Goal: Task Accomplishment & Management: Use online tool/utility

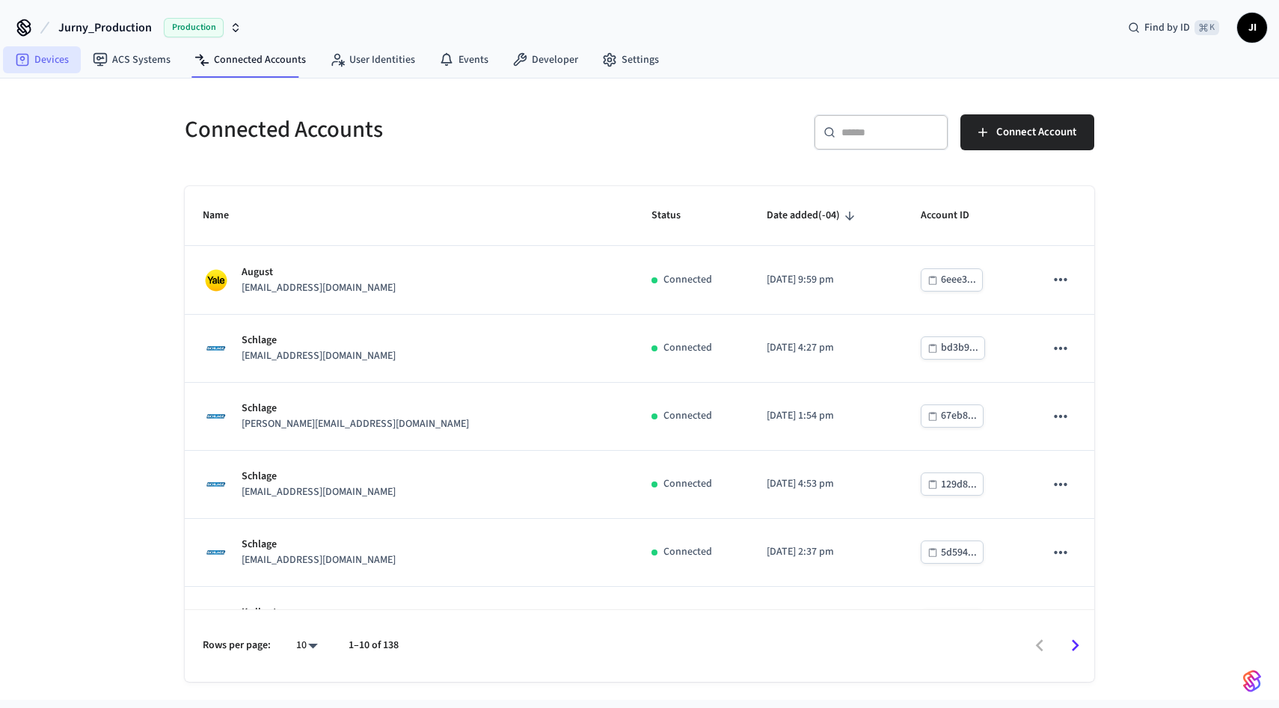
click at [41, 67] on link "Devices" at bounding box center [42, 59] width 78 height 27
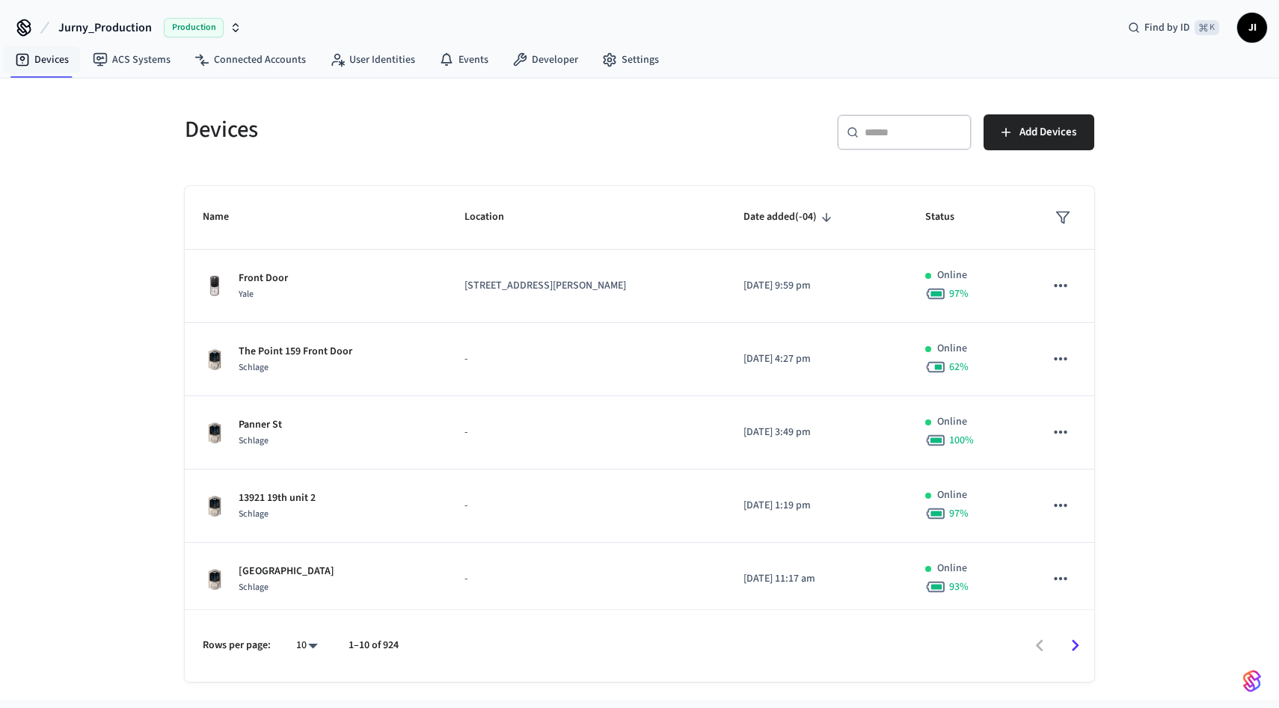
click at [902, 125] on input "text" at bounding box center [913, 132] width 97 height 15
paste input "**********"
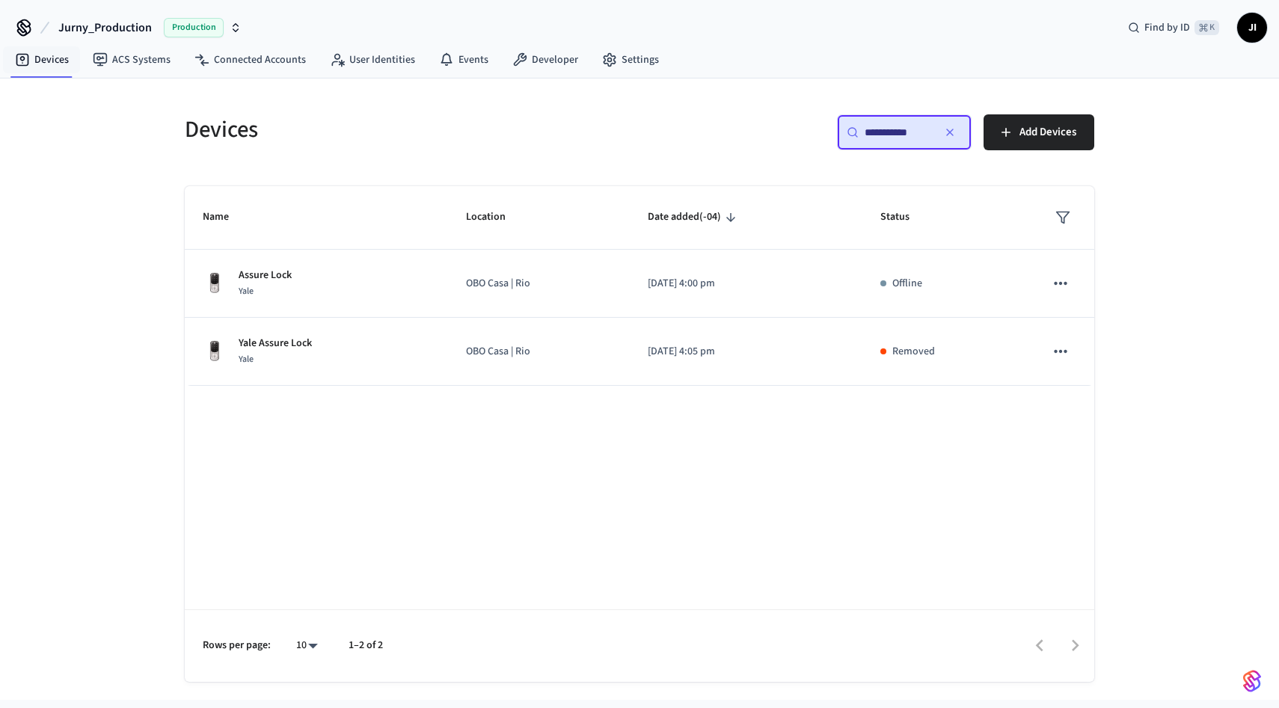
type input "**********"
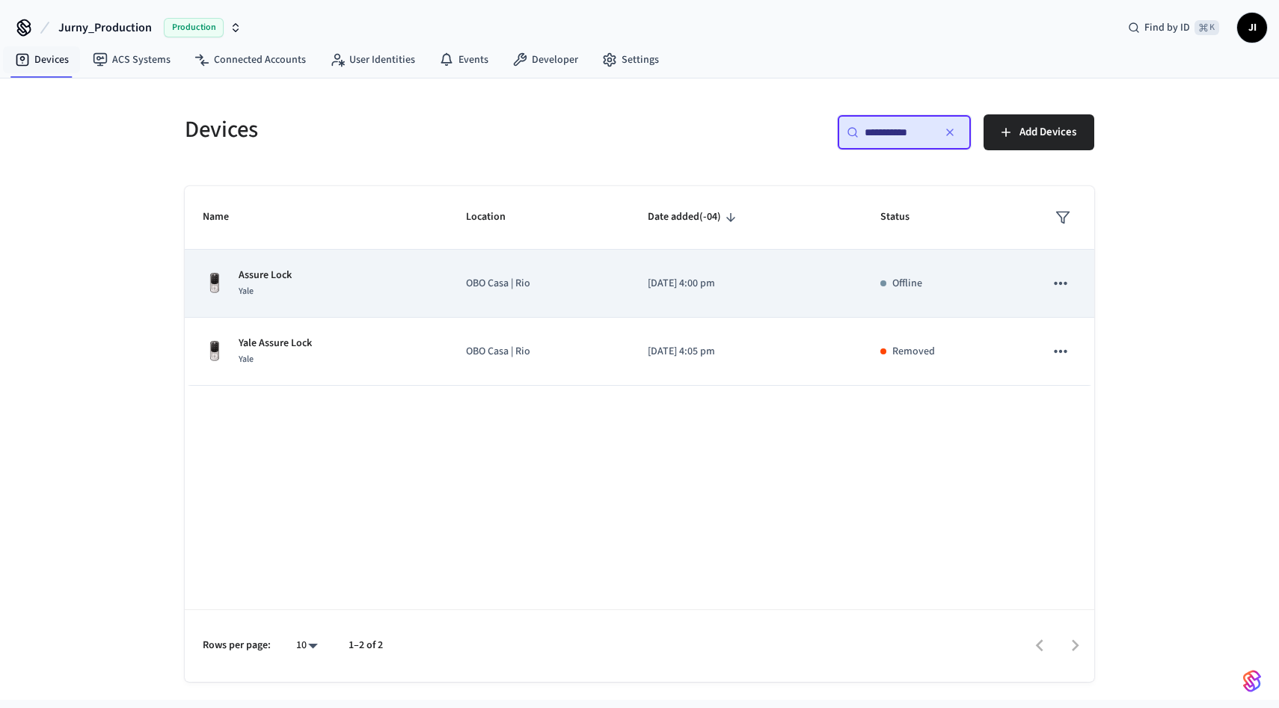
click at [470, 279] on p "OBO Casa | Rio" at bounding box center [539, 284] width 146 height 16
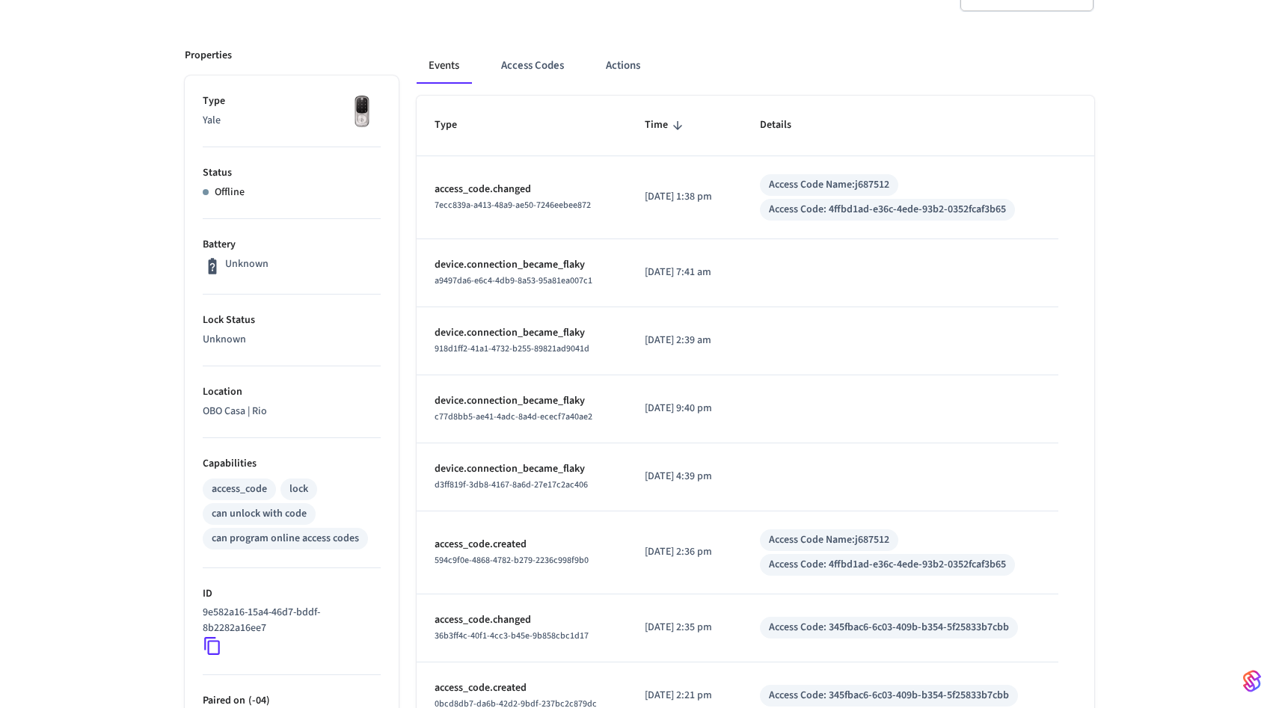
scroll to position [439, 0]
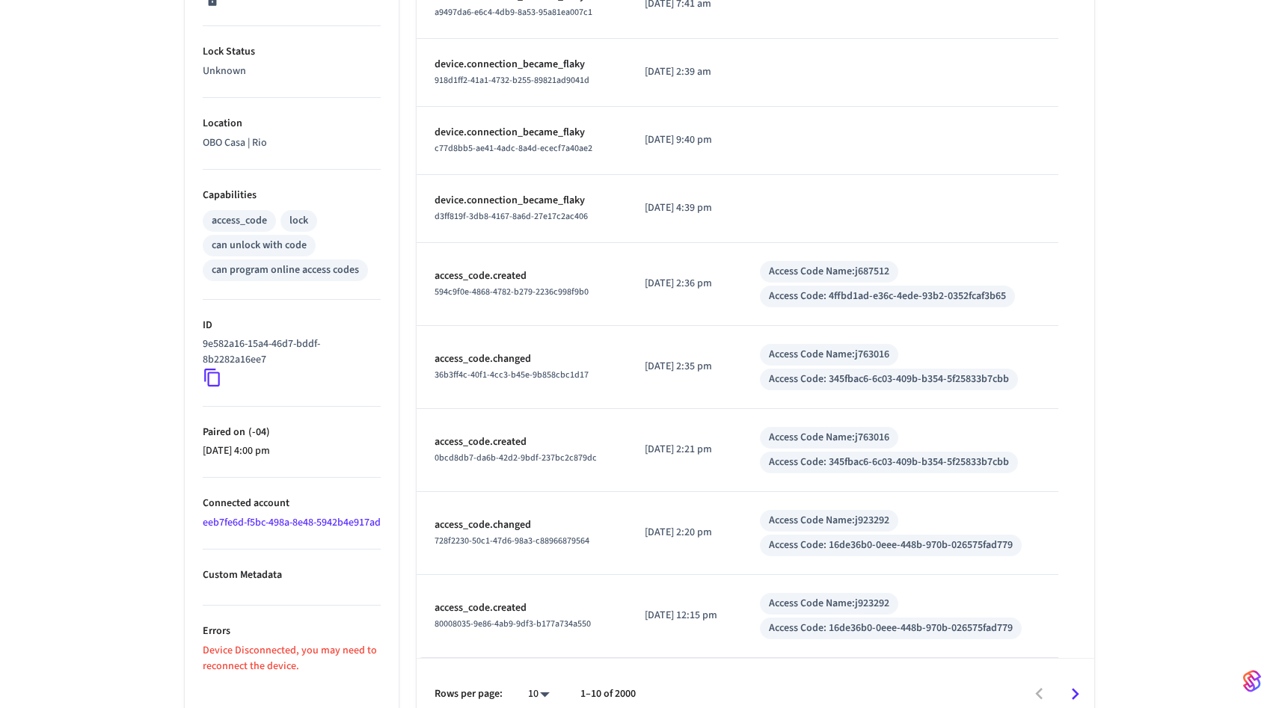
click at [211, 382] on icon at bounding box center [212, 377] width 19 height 19
click at [211, 383] on icon at bounding box center [212, 377] width 19 height 19
drag, startPoint x: 203, startPoint y: 346, endPoint x: 296, endPoint y: 355, distance: 93.3
click at [296, 355] on p "9e582a16-15a4-46d7-bddf-8b2282a16ee7" at bounding box center [289, 352] width 172 height 31
copy p "9e582a16-15a4-46d7-bddf-8b2282a16ee7"
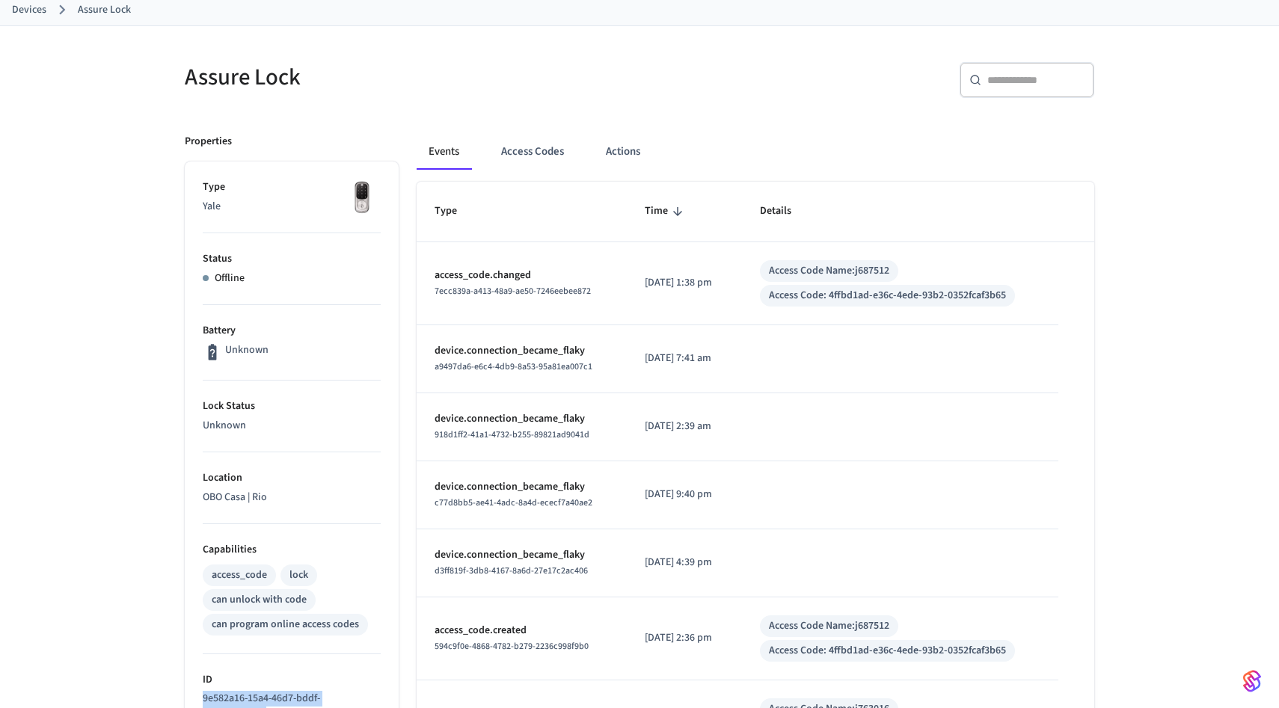
scroll to position [0, 0]
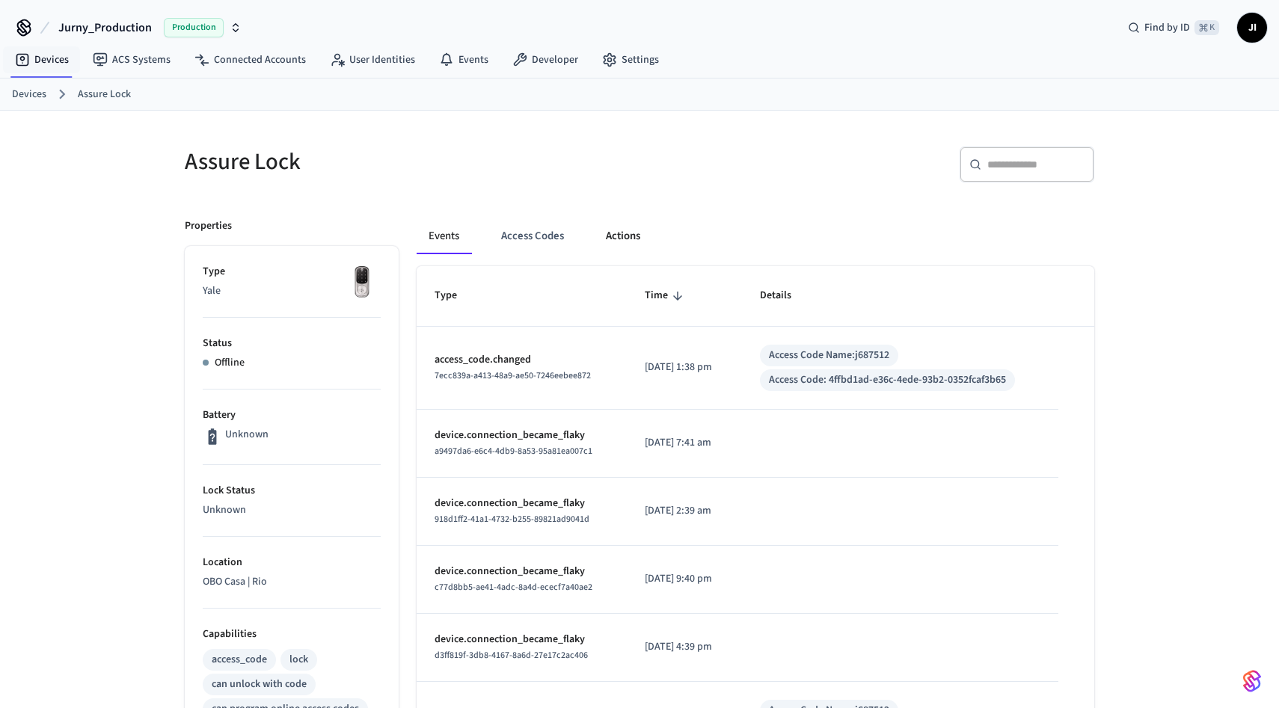
click at [608, 230] on button "Actions" at bounding box center [623, 236] width 58 height 36
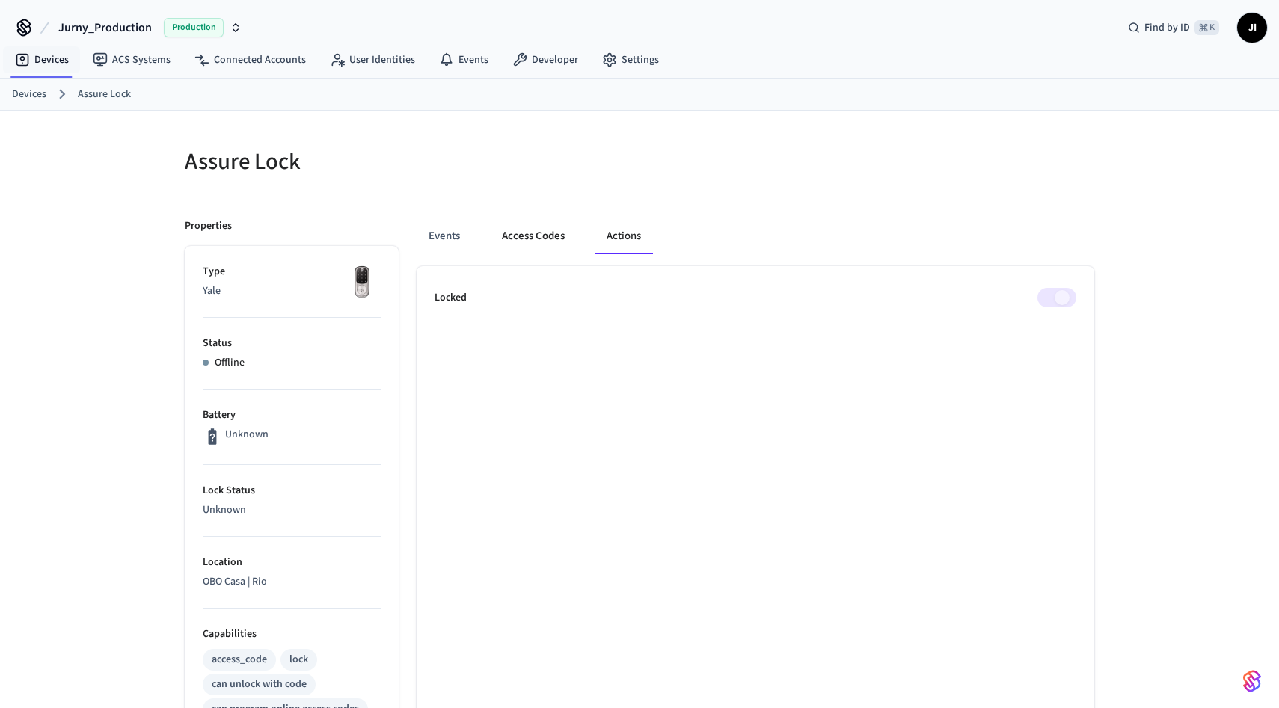
click at [568, 232] on button "Access Codes" at bounding box center [533, 236] width 87 height 36
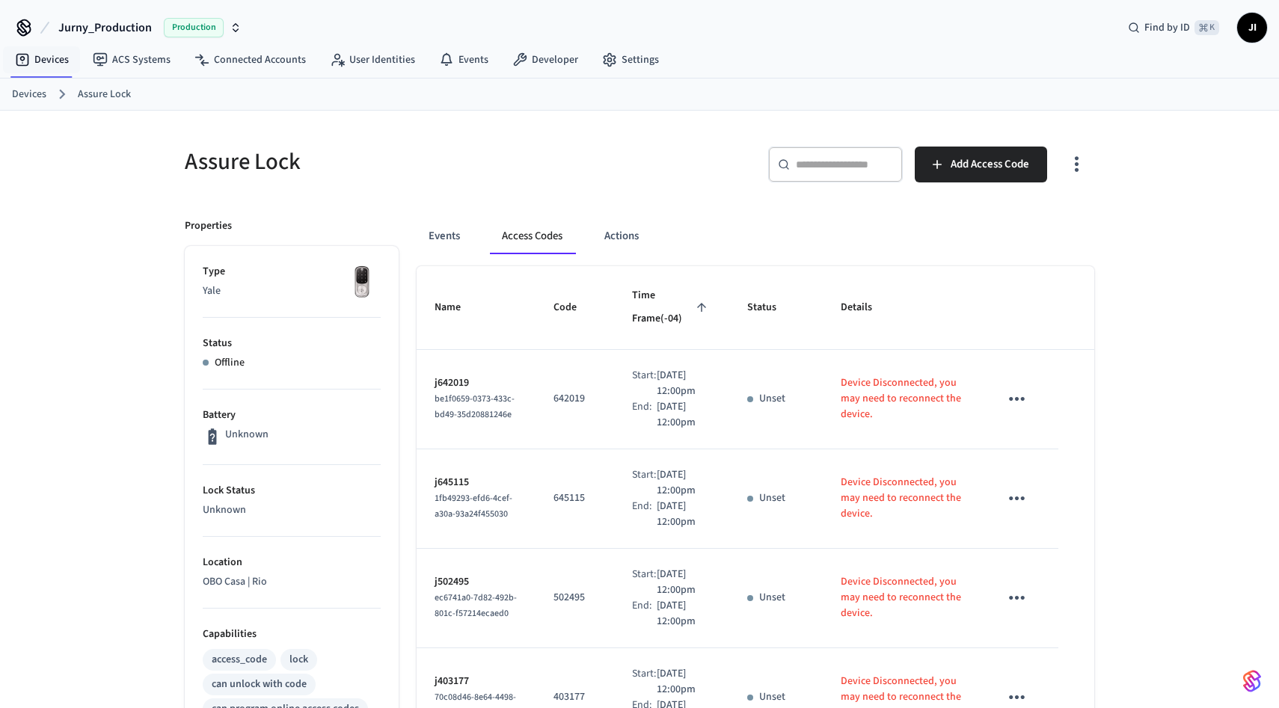
scroll to position [709, 0]
